Goal: Information Seeking & Learning: Learn about a topic

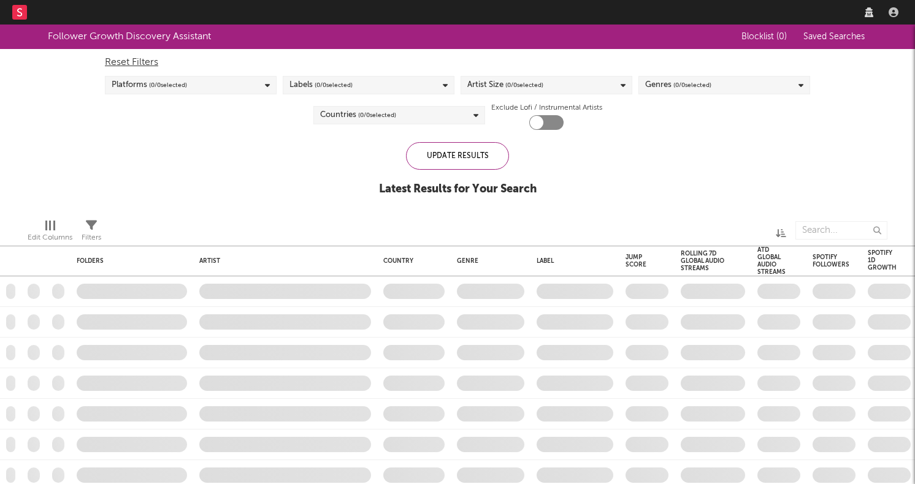
checkbox input "true"
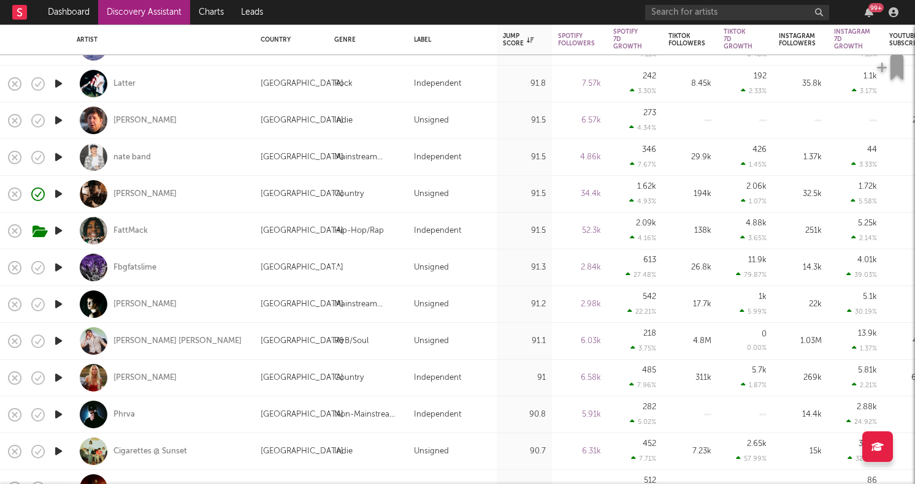
click at [58, 342] on icon "button" at bounding box center [58, 341] width 13 height 15
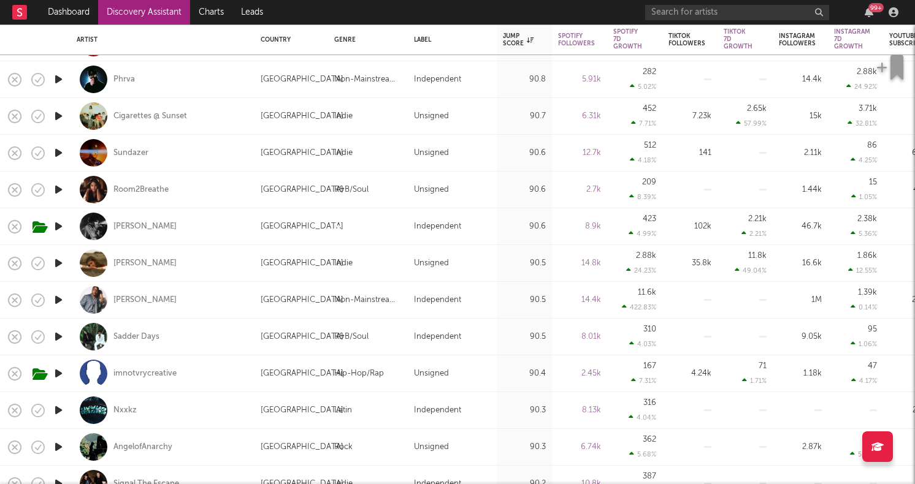
click at [59, 259] on icon "button" at bounding box center [58, 263] width 13 height 15
